Goal: Task Accomplishment & Management: Manage account settings

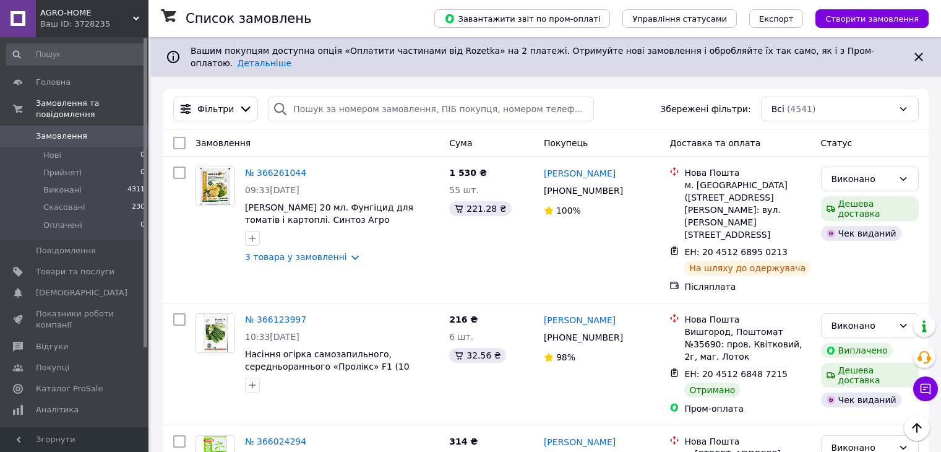
scroll to position [1485, 0]
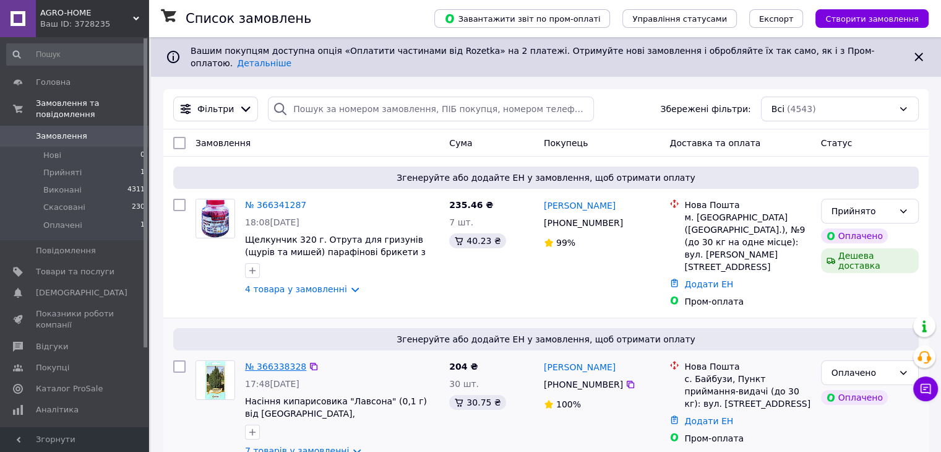
click at [291, 361] on link "№ 366338328" at bounding box center [275, 366] width 61 height 10
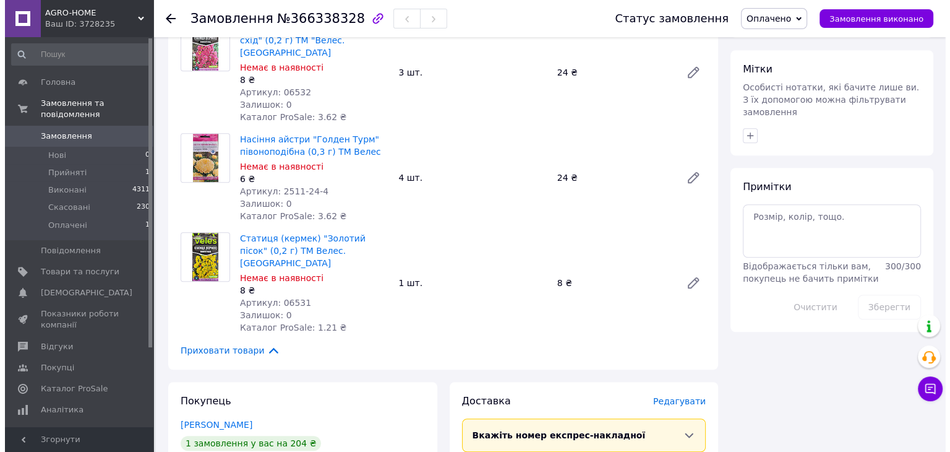
scroll to position [928, 0]
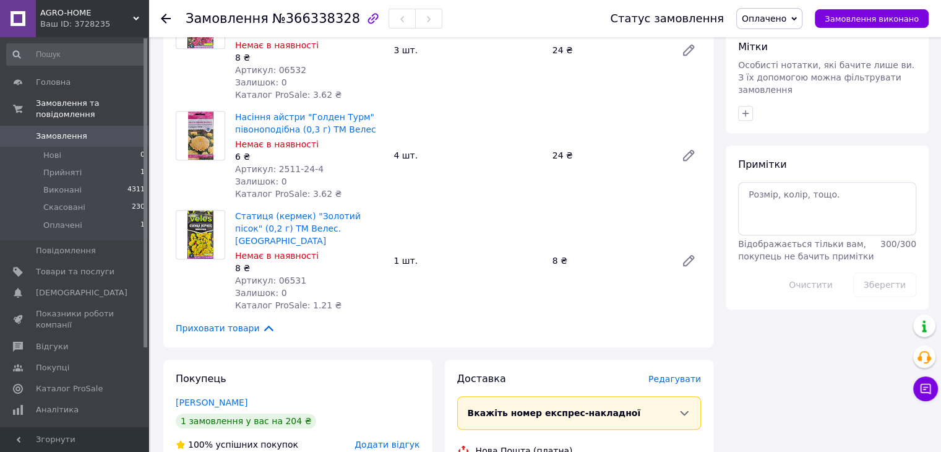
click at [671, 374] on span "Редагувати" at bounding box center [674, 379] width 53 height 10
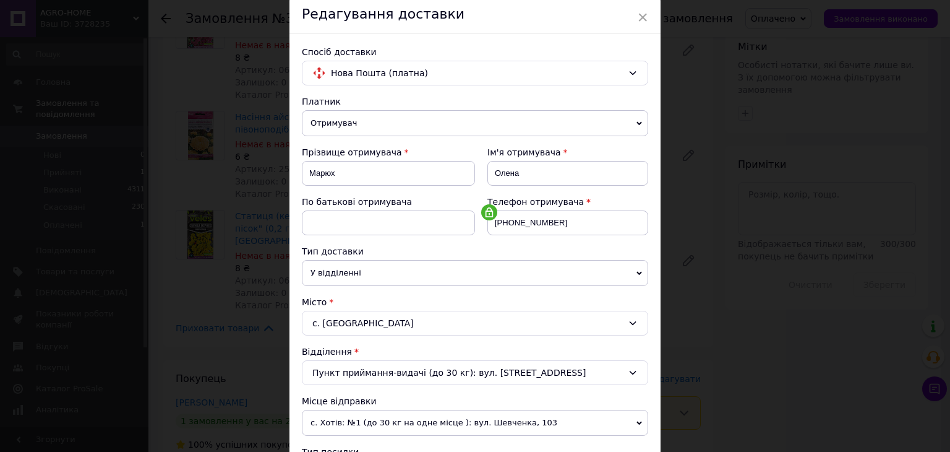
scroll to position [186, 0]
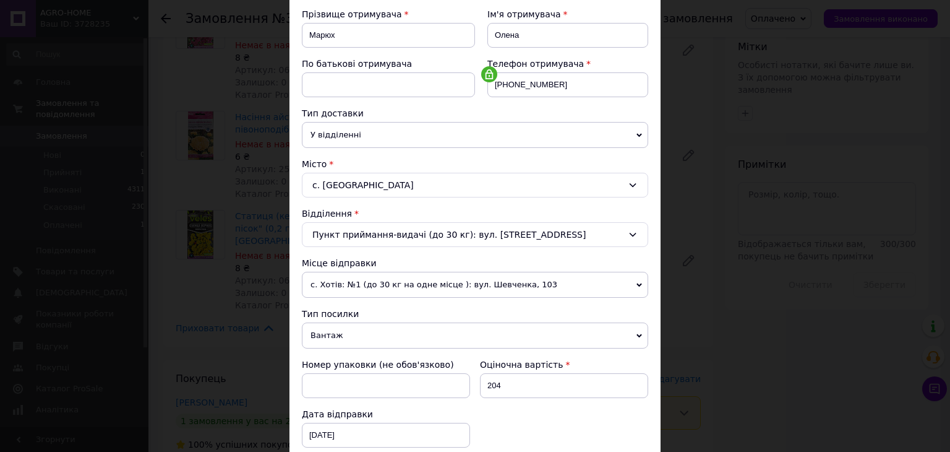
click at [395, 285] on span "с. Хотів: №1 (до 30 кг на одне місце ): вул. Шевченка, 103" at bounding box center [475, 285] width 346 height 26
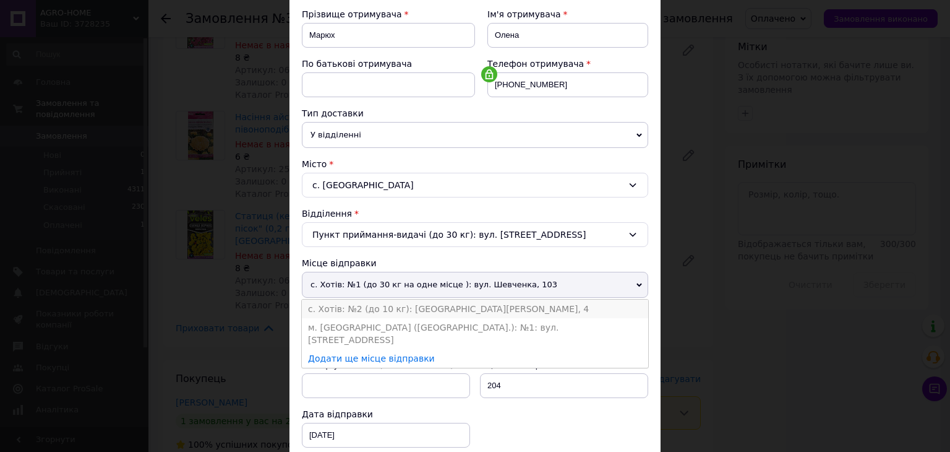
click at [393, 299] on li "с. Хотів: №2 (до 10 кг): площа Паширова, 4" at bounding box center [475, 308] width 346 height 19
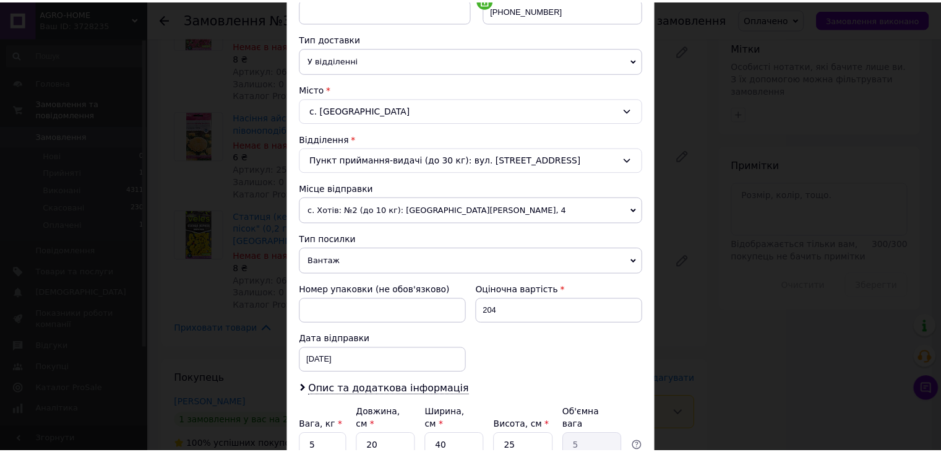
scroll to position [366, 0]
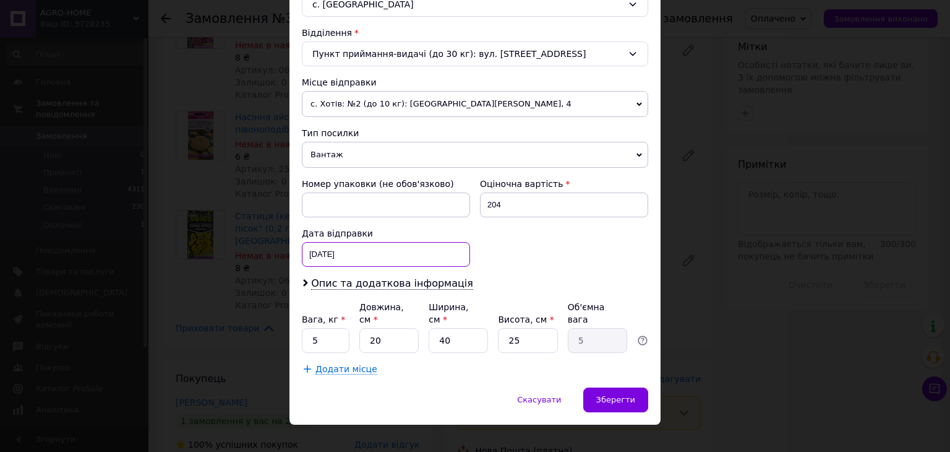
click at [336, 263] on div "12.10.2025 < 2025 > < Октябрь > Пн Вт Ср Чт Пт Сб Вс 29 30 1 2 3 4 5 6 7 8 9 10…" at bounding box center [386, 254] width 168 height 25
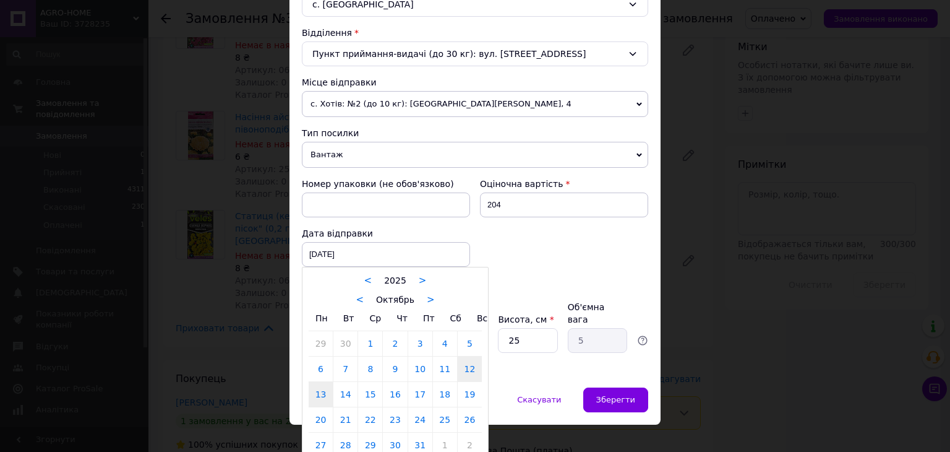
click at [320, 393] on link "13" at bounding box center [321, 394] width 24 height 25
type input "13.10.2025"
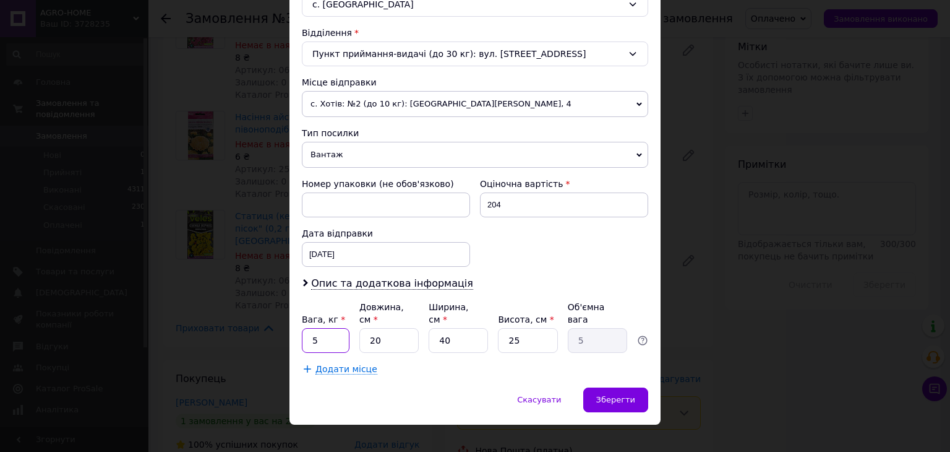
drag, startPoint x: 315, startPoint y: 322, endPoint x: 309, endPoint y: 322, distance: 6.2
click at [309, 328] on input "5" at bounding box center [326, 340] width 48 height 25
type input "0.132"
click at [376, 328] on input "20" at bounding box center [388, 340] width 59 height 25
drag, startPoint x: 377, startPoint y: 328, endPoint x: 368, endPoint y: 328, distance: 8.7
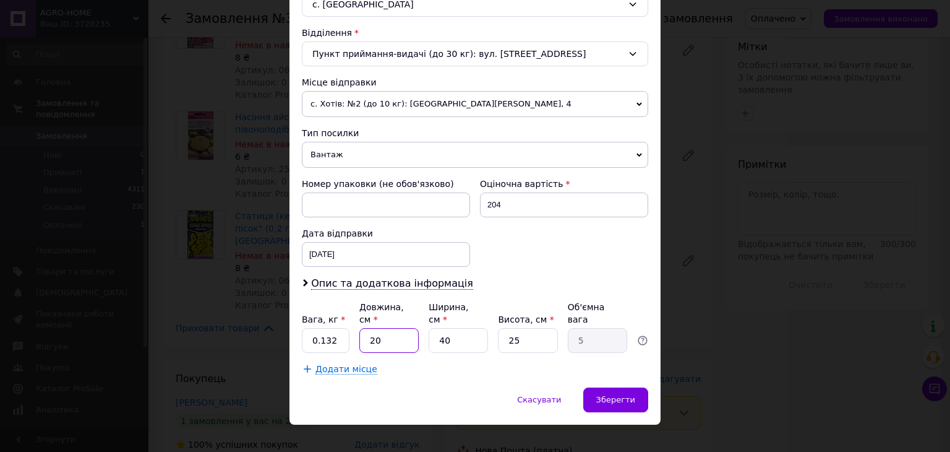
click at [368, 328] on input "20" at bounding box center [388, 340] width 59 height 25
type input "1"
type input "0.25"
type input "17"
type input "4.25"
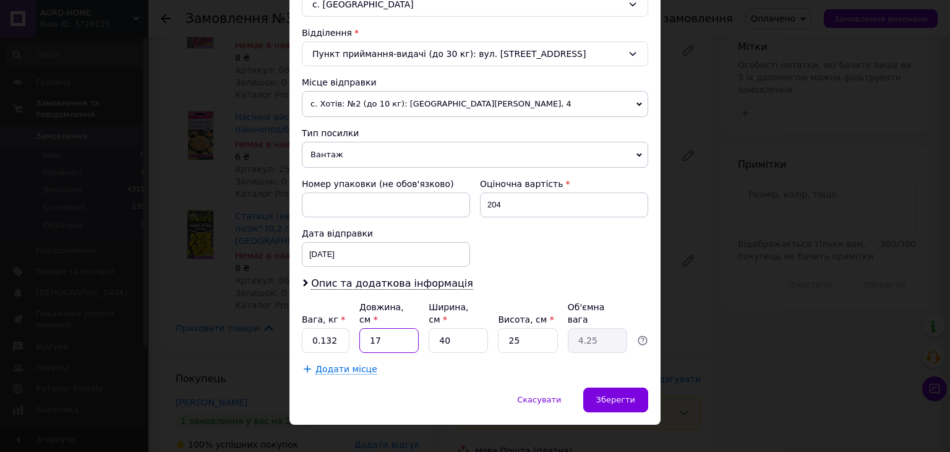
type input "17"
drag, startPoint x: 448, startPoint y: 324, endPoint x: 415, endPoint y: 315, distance: 33.9
click at [415, 315] on div "Вага, кг * 0.132 Довжина, см * 17 Ширина, см * 40 Висота, см * 25 Об'ємна вага …" at bounding box center [475, 327] width 346 height 52
type input "1"
type input "0.11"
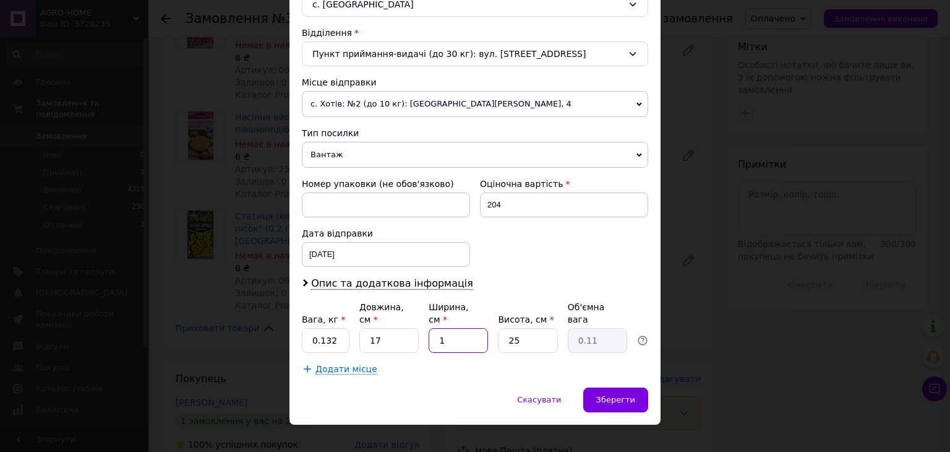
type input "1"
drag, startPoint x: 512, startPoint y: 324, endPoint x: 532, endPoint y: 322, distance: 19.8
click at [527, 328] on input "25" at bounding box center [527, 340] width 59 height 25
type input "22"
type input "0.1"
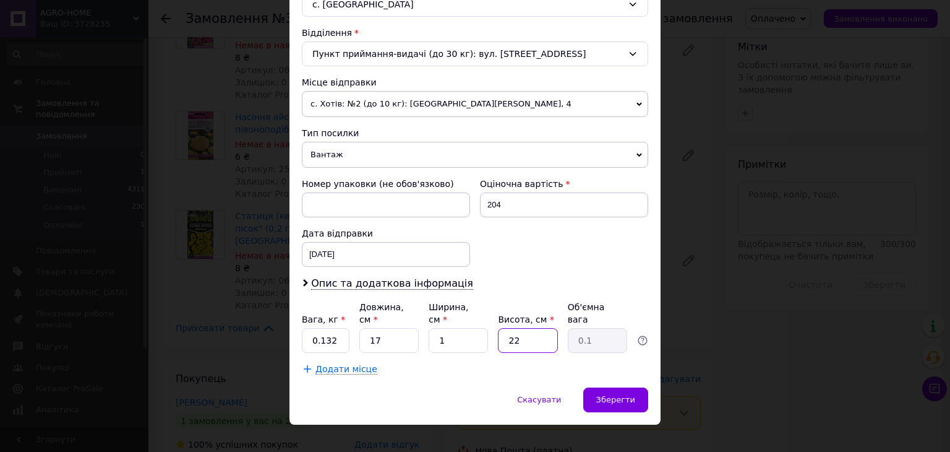
type input "22"
click at [436, 328] on input "1" at bounding box center [458, 340] width 59 height 25
type input "2"
type input "0.19"
type input "2"
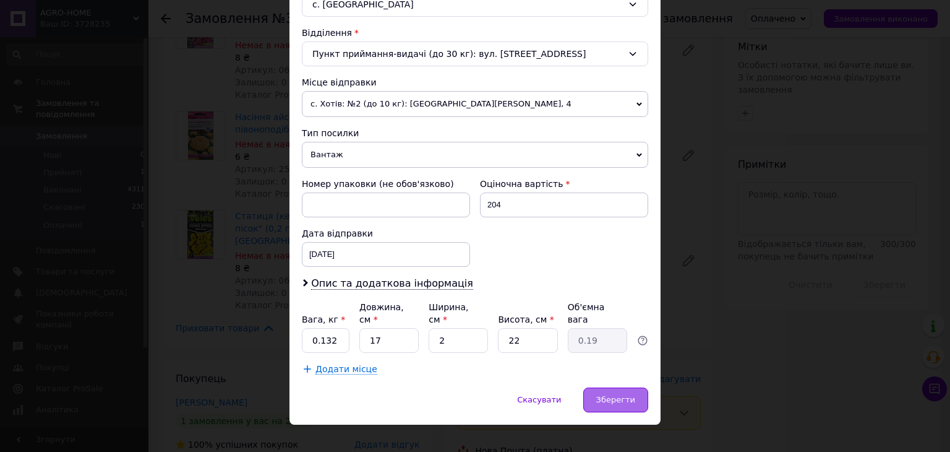
click at [617, 395] on span "Зберегти" at bounding box center [615, 399] width 39 height 9
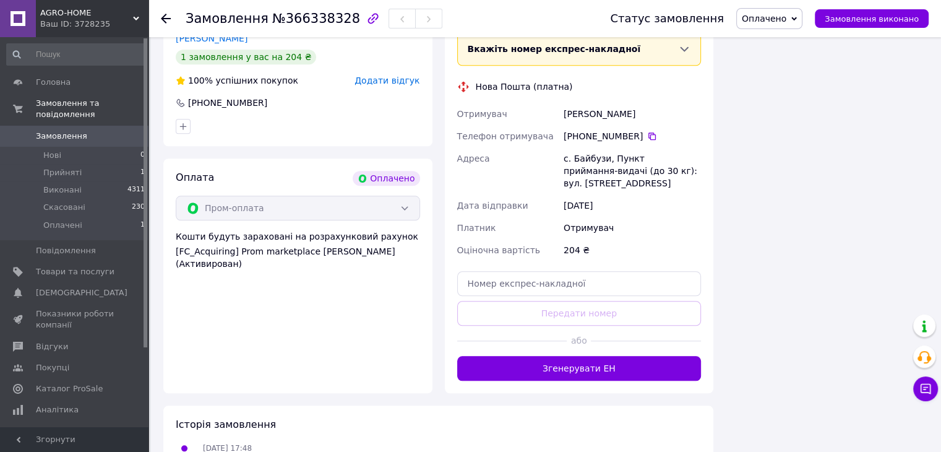
scroll to position [1299, 0]
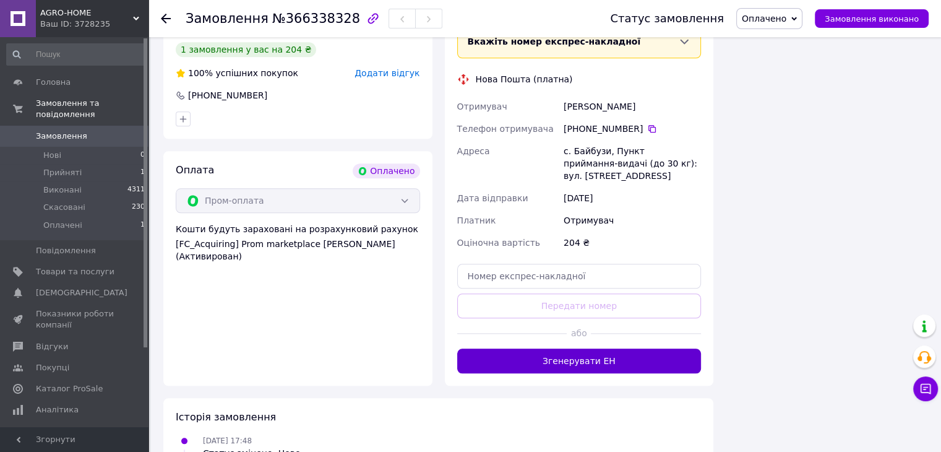
click at [601, 348] on button "Згенерувати ЕН" at bounding box center [579, 360] width 244 height 25
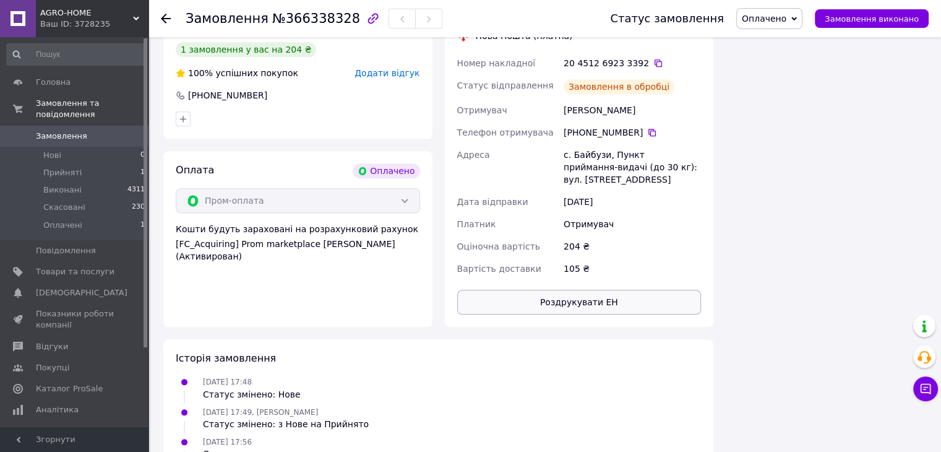
click at [580, 290] on button "Роздрукувати ЕН" at bounding box center [579, 302] width 244 height 25
drag, startPoint x: 61, startPoint y: 125, endPoint x: 69, endPoint y: 121, distance: 9.7
click at [61, 131] on span "Замовлення" at bounding box center [61, 136] width 51 height 11
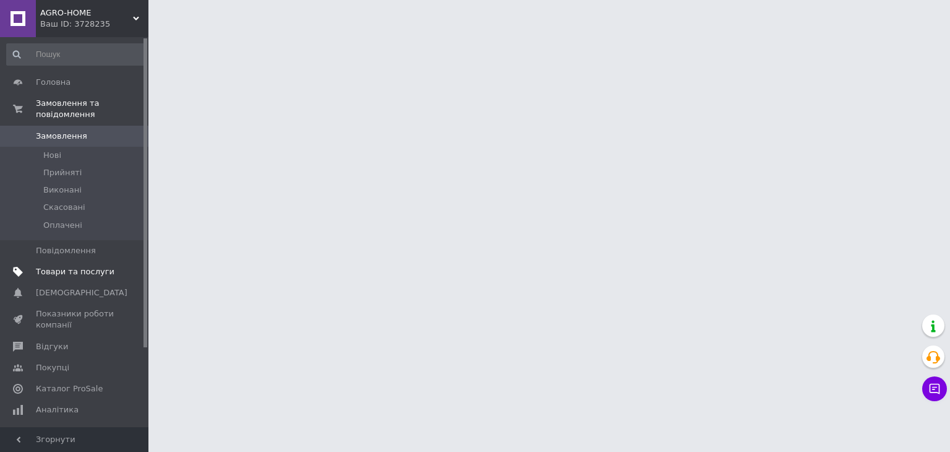
click at [99, 266] on span "Товари та послуги" at bounding box center [75, 271] width 79 height 11
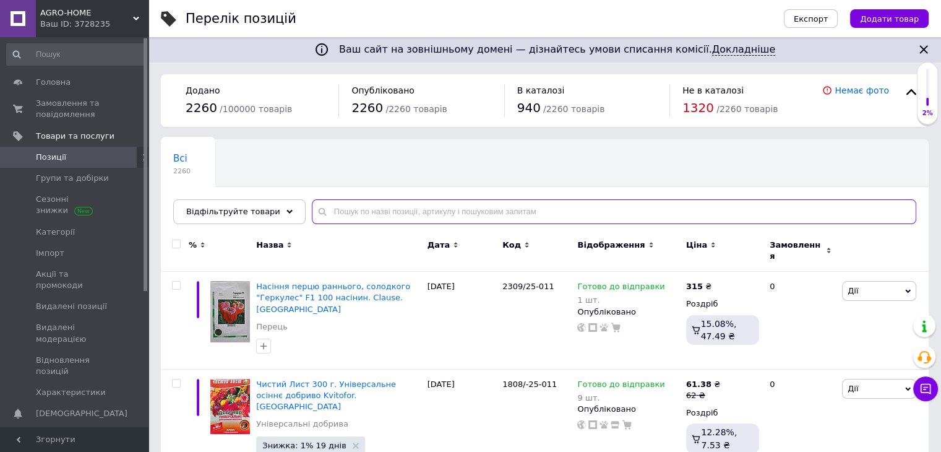
click at [385, 212] on input "text" at bounding box center [614, 211] width 604 height 25
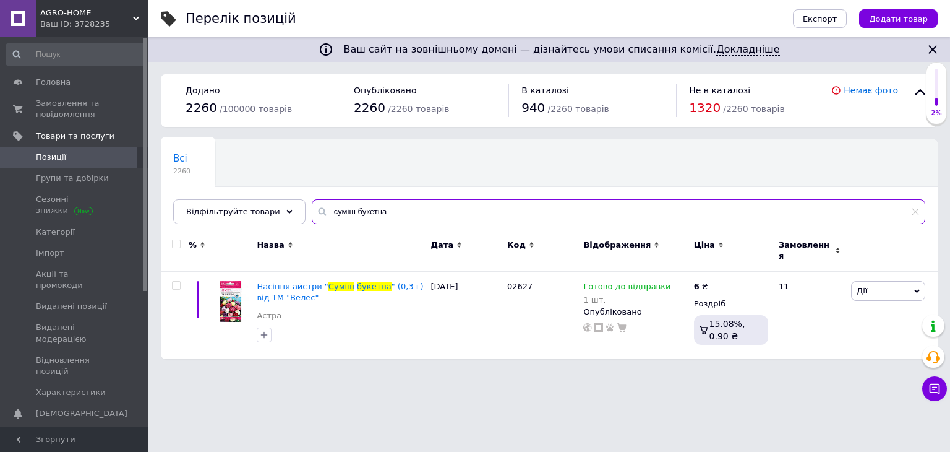
drag, startPoint x: 381, startPoint y: 213, endPoint x: 341, endPoint y: 221, distance: 41.0
click at [341, 221] on input "суміш букетна" at bounding box center [619, 211] width 614 height 25
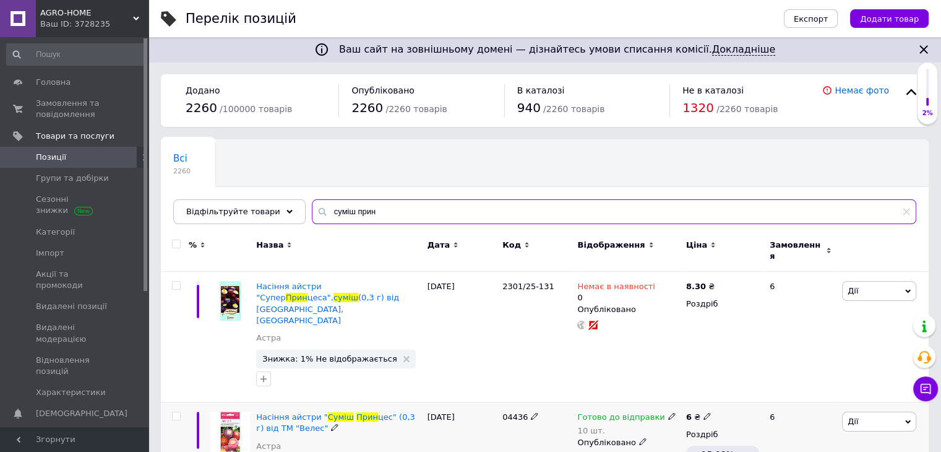
type input "суміш прин"
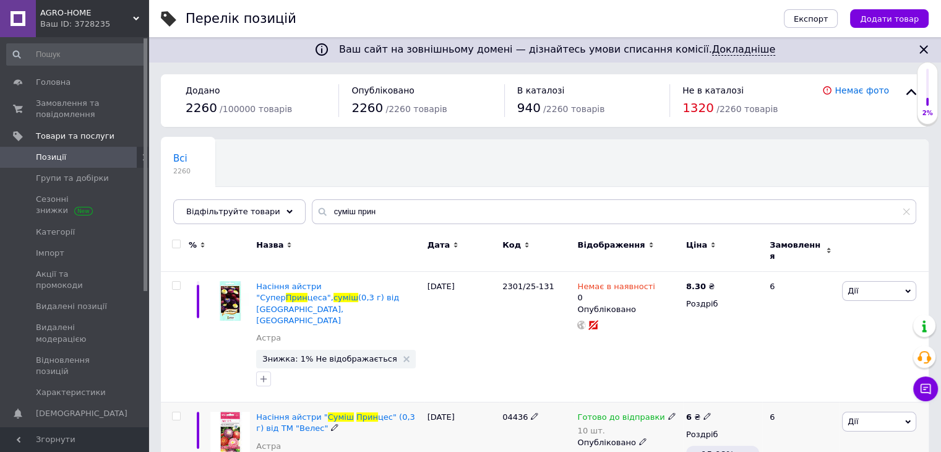
click at [668, 411] on span at bounding box center [672, 415] width 8 height 8
click at [697, 403] on span "Готово до відправки" at bounding box center [705, 413] width 43 height 20
drag, startPoint x: 699, startPoint y: 422, endPoint x: 669, endPoint y: 431, distance: 31.1
click at [669, 431] on div "Наявність Готово до відправки В наявності Немає в наявності Під замовлення Зали…" at bounding box center [753, 430] width 168 height 111
type input "9"
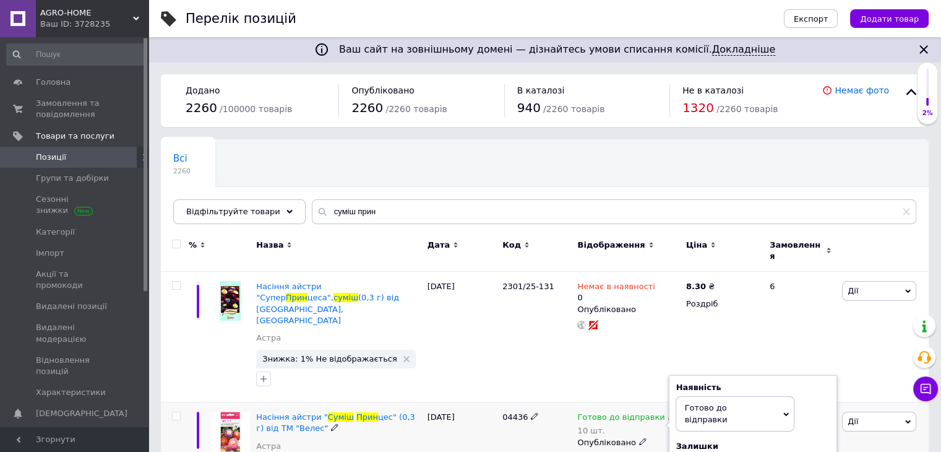
click at [505, 426] on div "04436" at bounding box center [536, 453] width 75 height 103
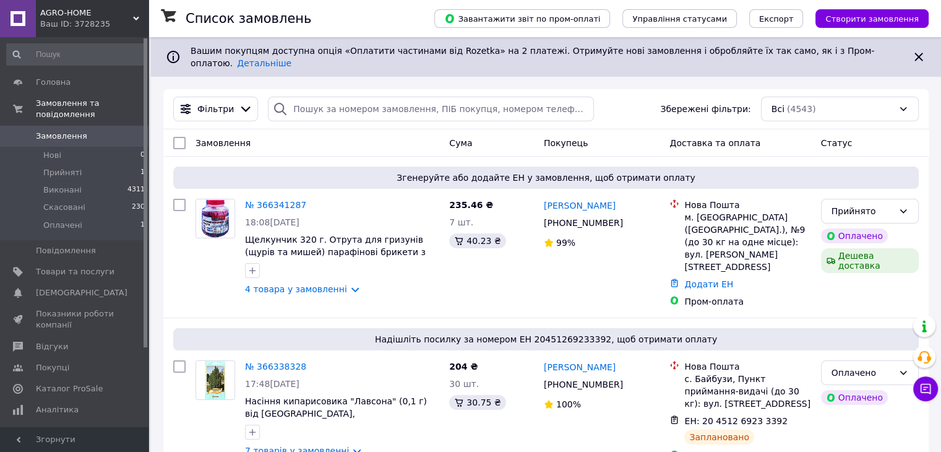
click at [294, 361] on link "№ 366338328" at bounding box center [275, 366] width 61 height 10
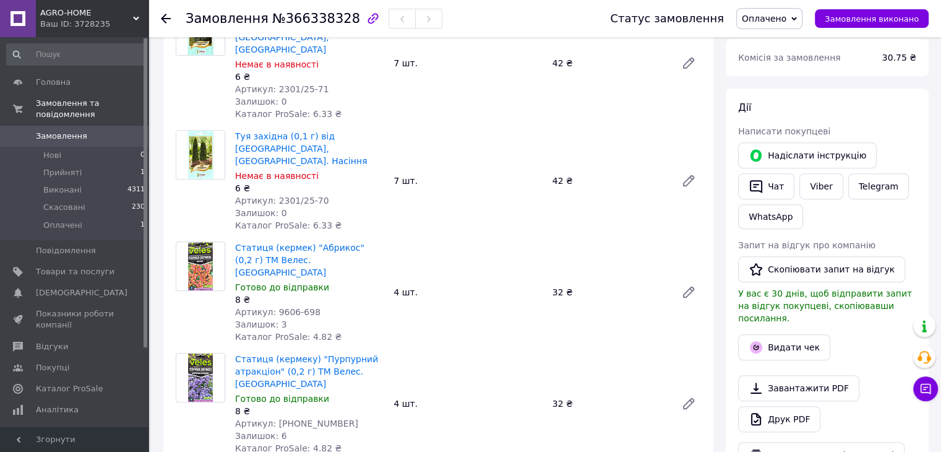
scroll to position [247, 0]
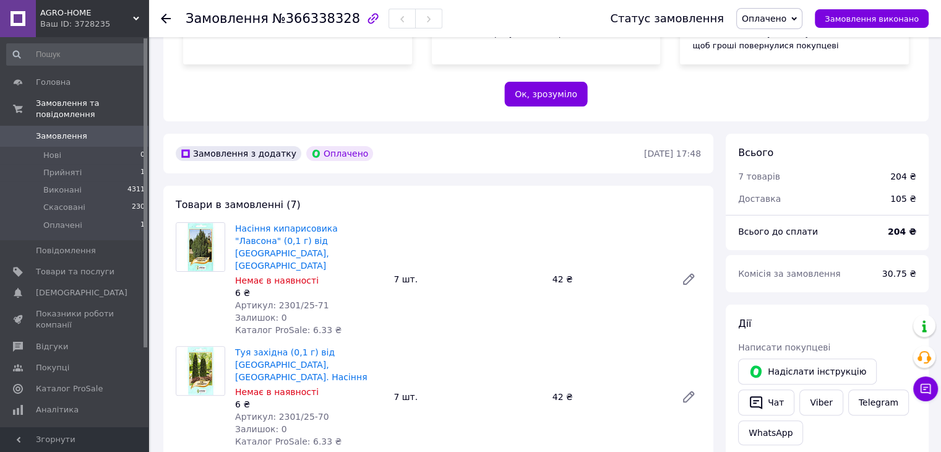
click at [71, 130] on link "Замовлення 0" at bounding box center [76, 136] width 152 height 21
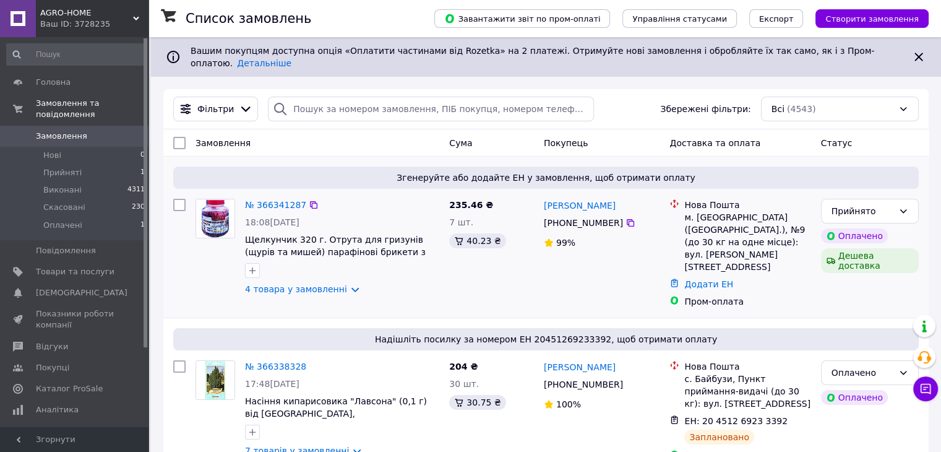
click at [264, 202] on div "№ 366341287" at bounding box center [276, 204] width 64 height 15
click at [265, 200] on link "№ 366341287" at bounding box center [275, 205] width 61 height 10
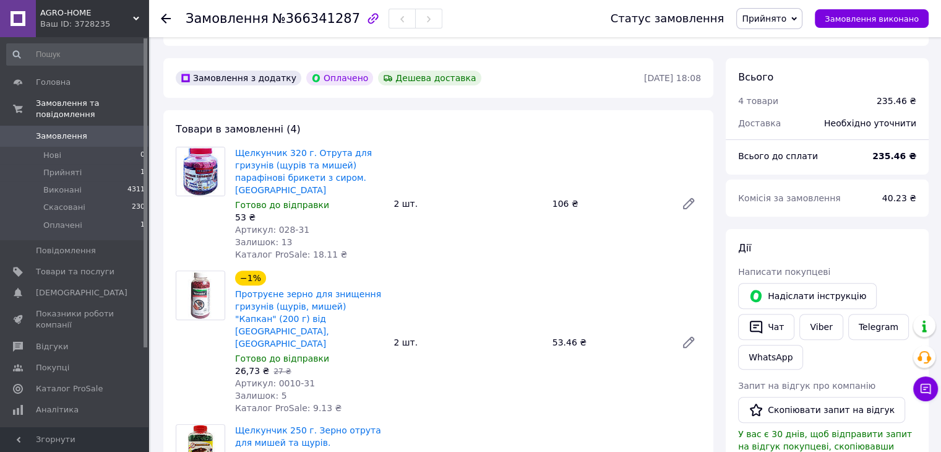
scroll to position [309, 0]
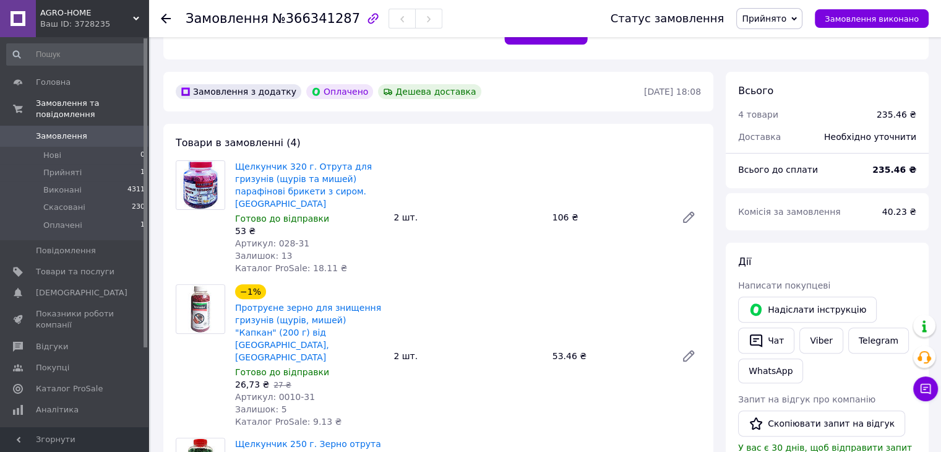
click at [61, 131] on span "Замовлення" at bounding box center [61, 136] width 51 height 11
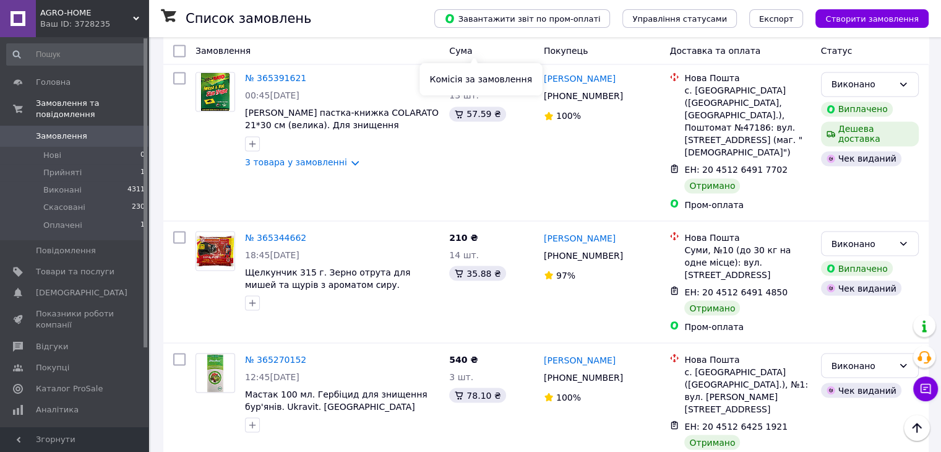
scroll to position [2165, 0]
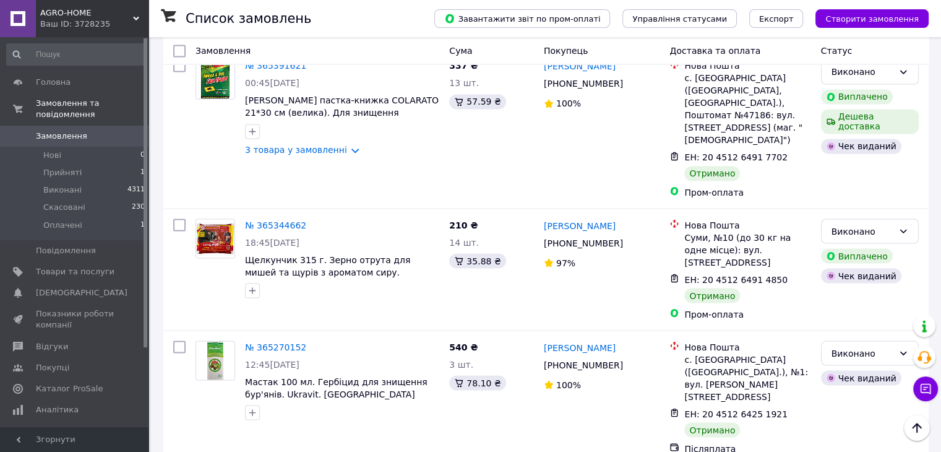
click at [67, 131] on span "Замовлення" at bounding box center [61, 136] width 51 height 11
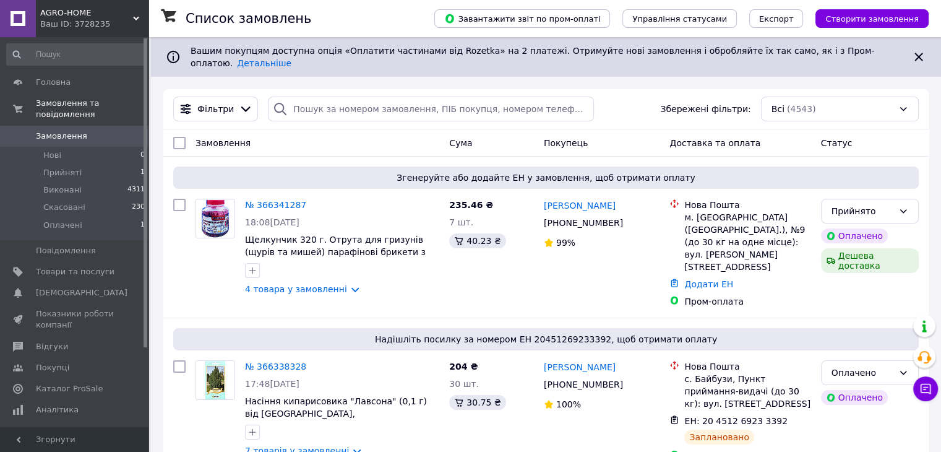
click at [67, 131] on span "Замовлення" at bounding box center [61, 136] width 51 height 11
click at [67, 266] on span "Товари та послуги" at bounding box center [75, 271] width 79 height 11
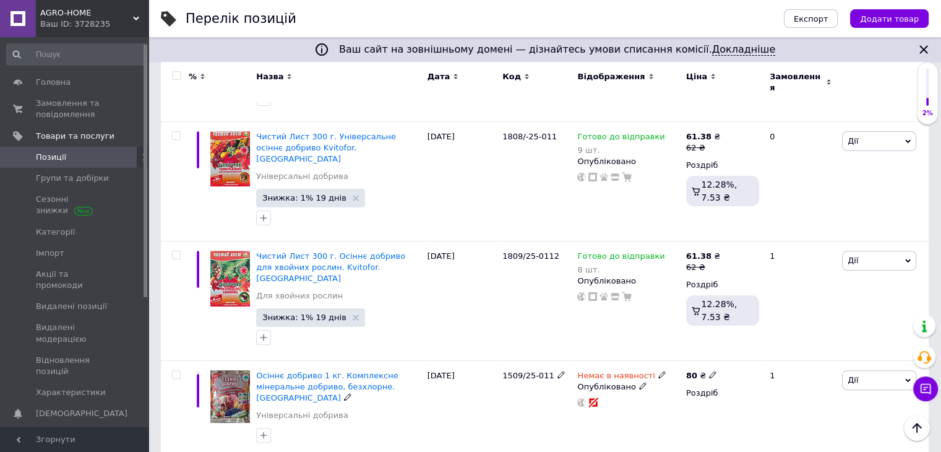
scroll to position [62, 0]
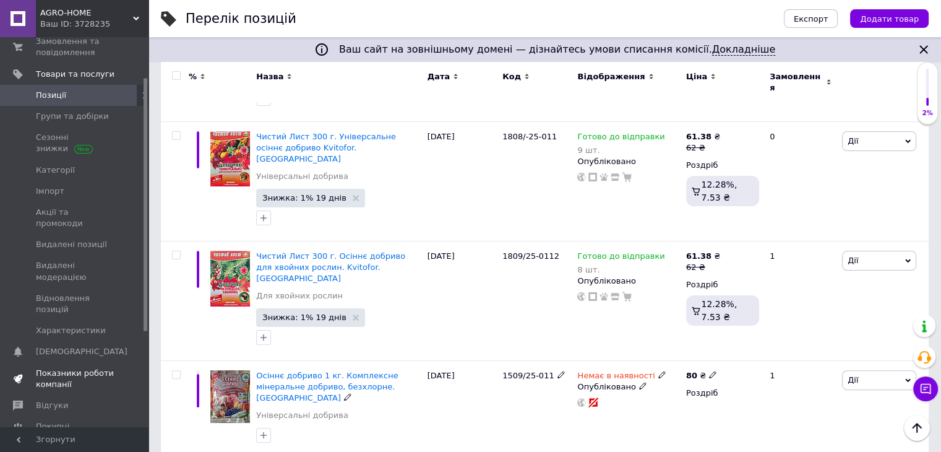
click at [77, 367] on span "Показники роботи компанії" at bounding box center [75, 378] width 79 height 22
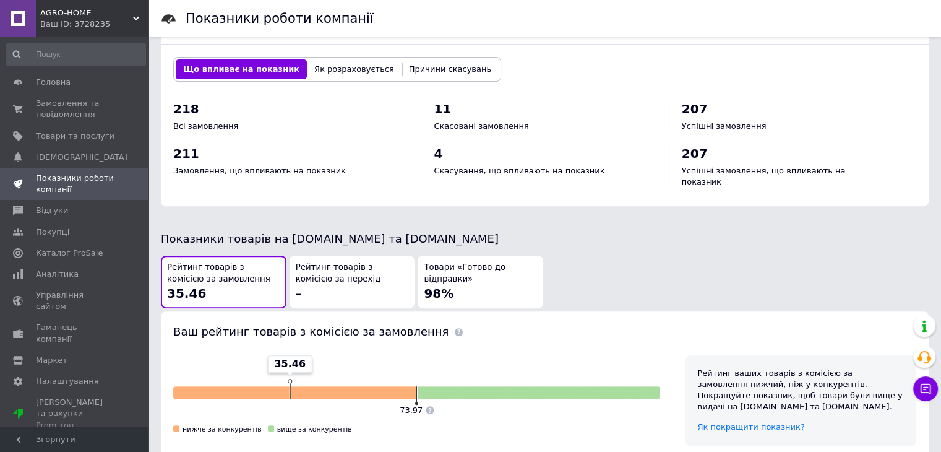
scroll to position [495, 0]
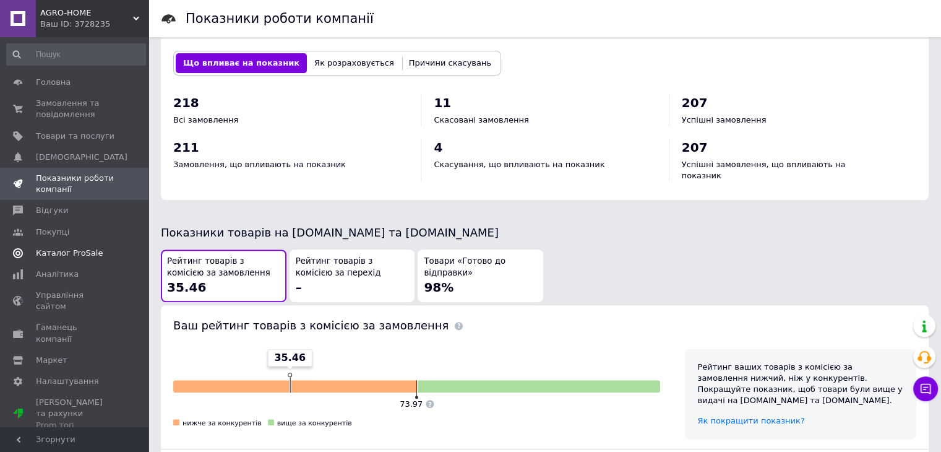
click at [90, 254] on span "Каталог ProSale" at bounding box center [69, 252] width 67 height 11
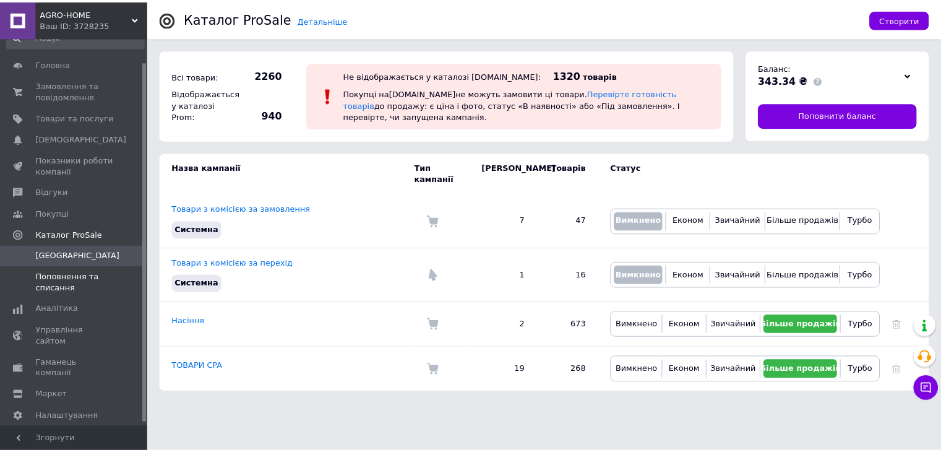
scroll to position [28, 0]
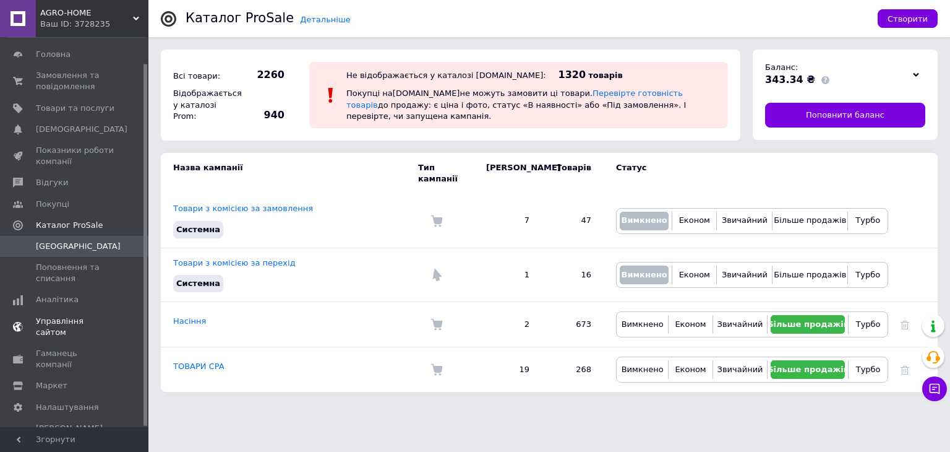
click at [106, 320] on span "Управління сайтом" at bounding box center [75, 327] width 79 height 22
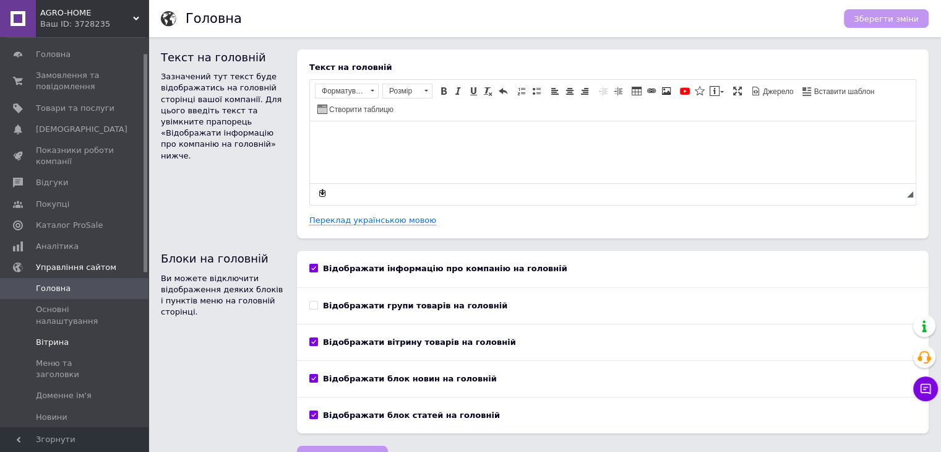
click at [80, 341] on span "Вітрина" at bounding box center [75, 342] width 79 height 11
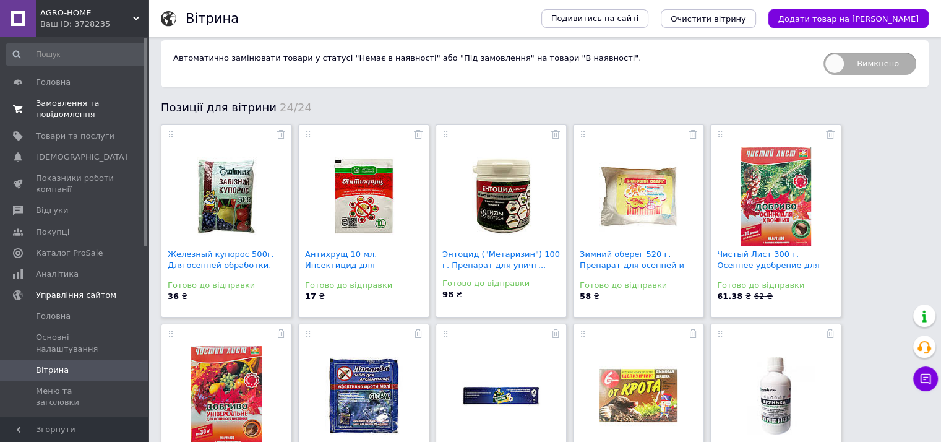
click at [82, 102] on span "Замовлення та повідомлення" at bounding box center [75, 109] width 79 height 22
